Goal: Task Accomplishment & Management: Manage account settings

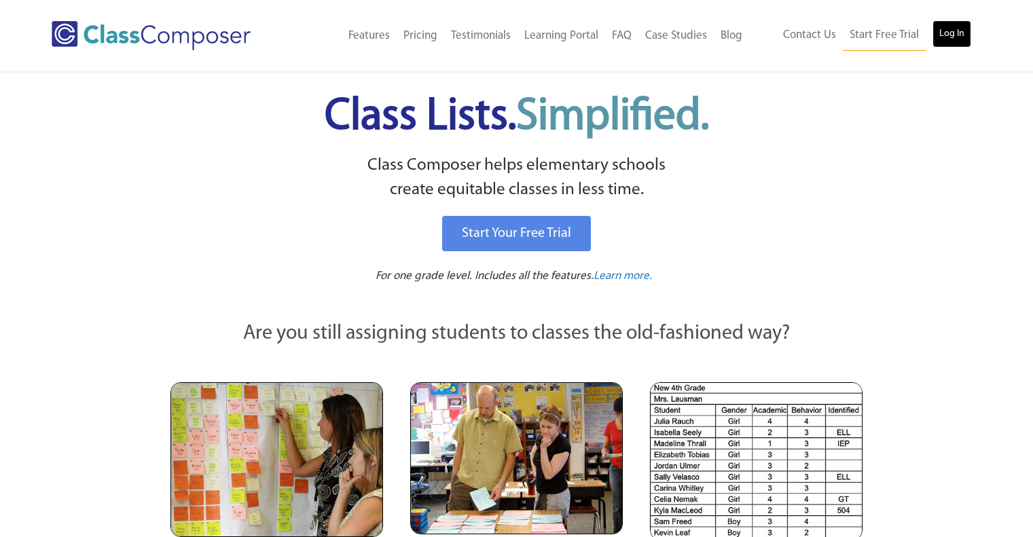
click at [953, 34] on link "Log In" at bounding box center [951, 33] width 39 height 27
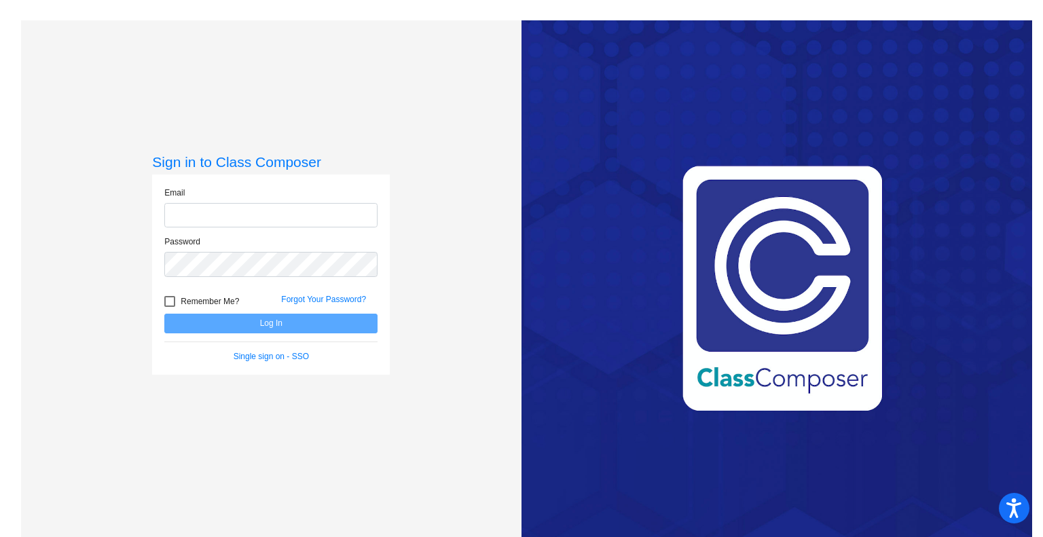
type input "[PERSON_NAME][EMAIL_ADDRESS][DOMAIN_NAME]"
click at [273, 323] on button "Log In" at bounding box center [270, 324] width 213 height 20
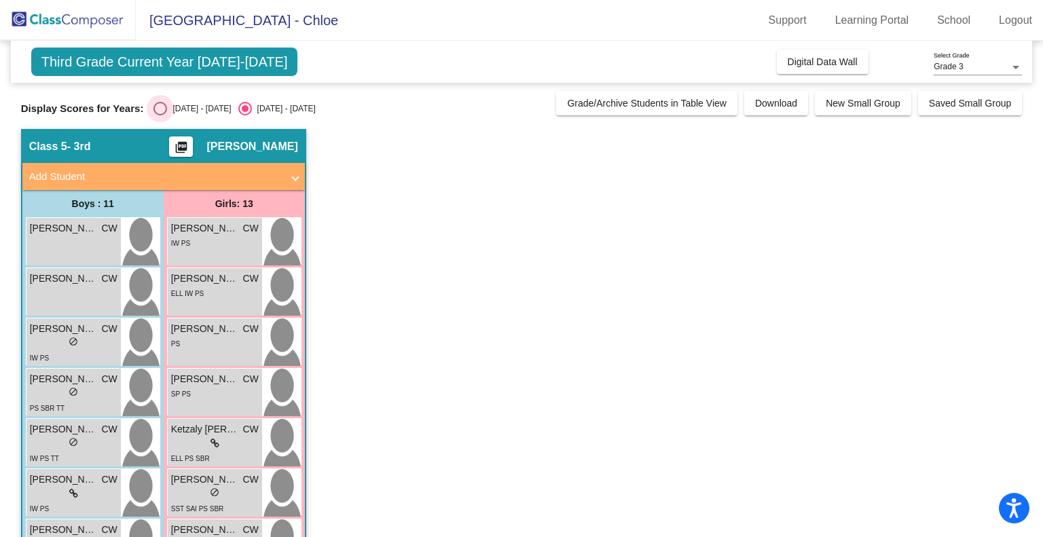
click at [165, 103] on div "Select an option" at bounding box center [160, 109] width 14 height 14
click at [160, 115] on input "[DATE] - [DATE]" at bounding box center [160, 115] width 1 height 1
radio input "true"
